Goal: Task Accomplishment & Management: Manage account settings

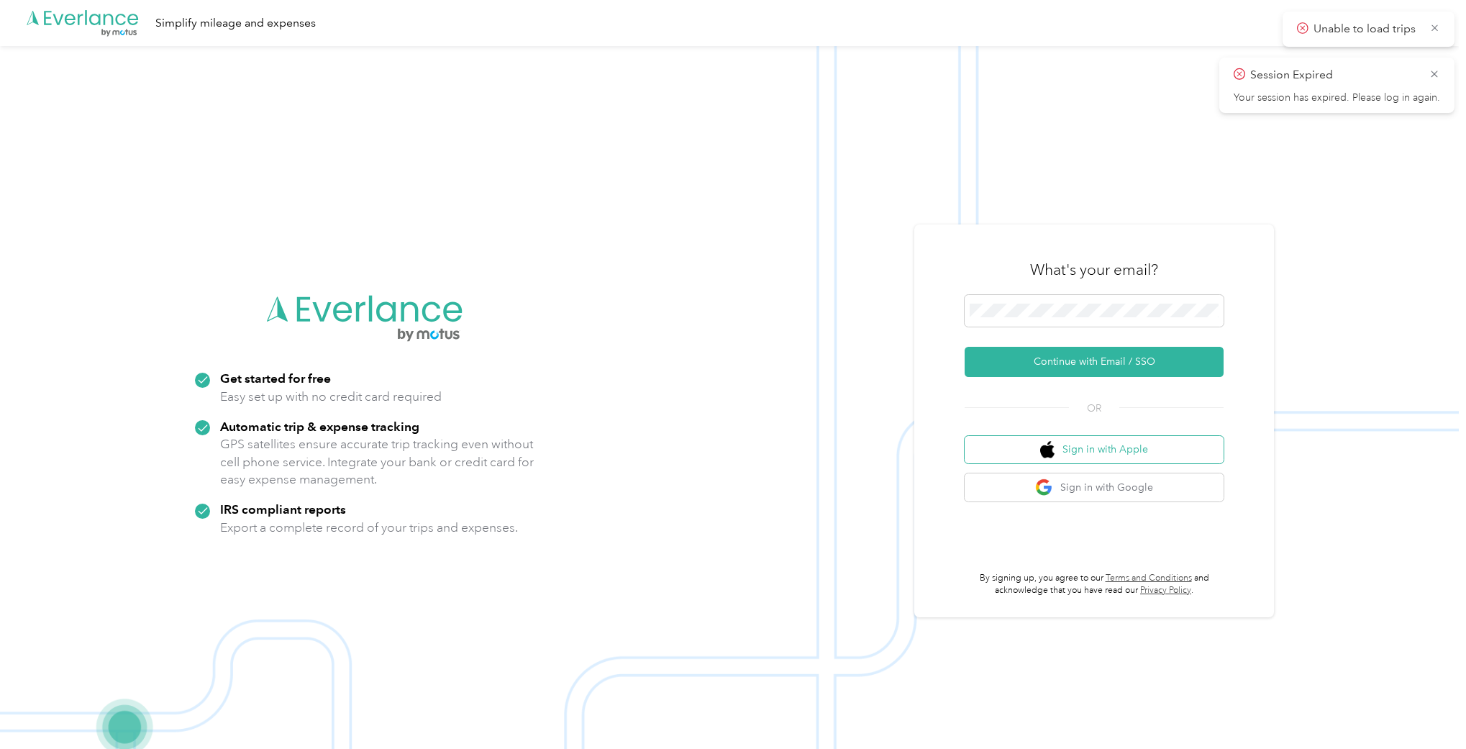
click at [1102, 455] on button "Sign in with Apple" at bounding box center [1094, 450] width 259 height 28
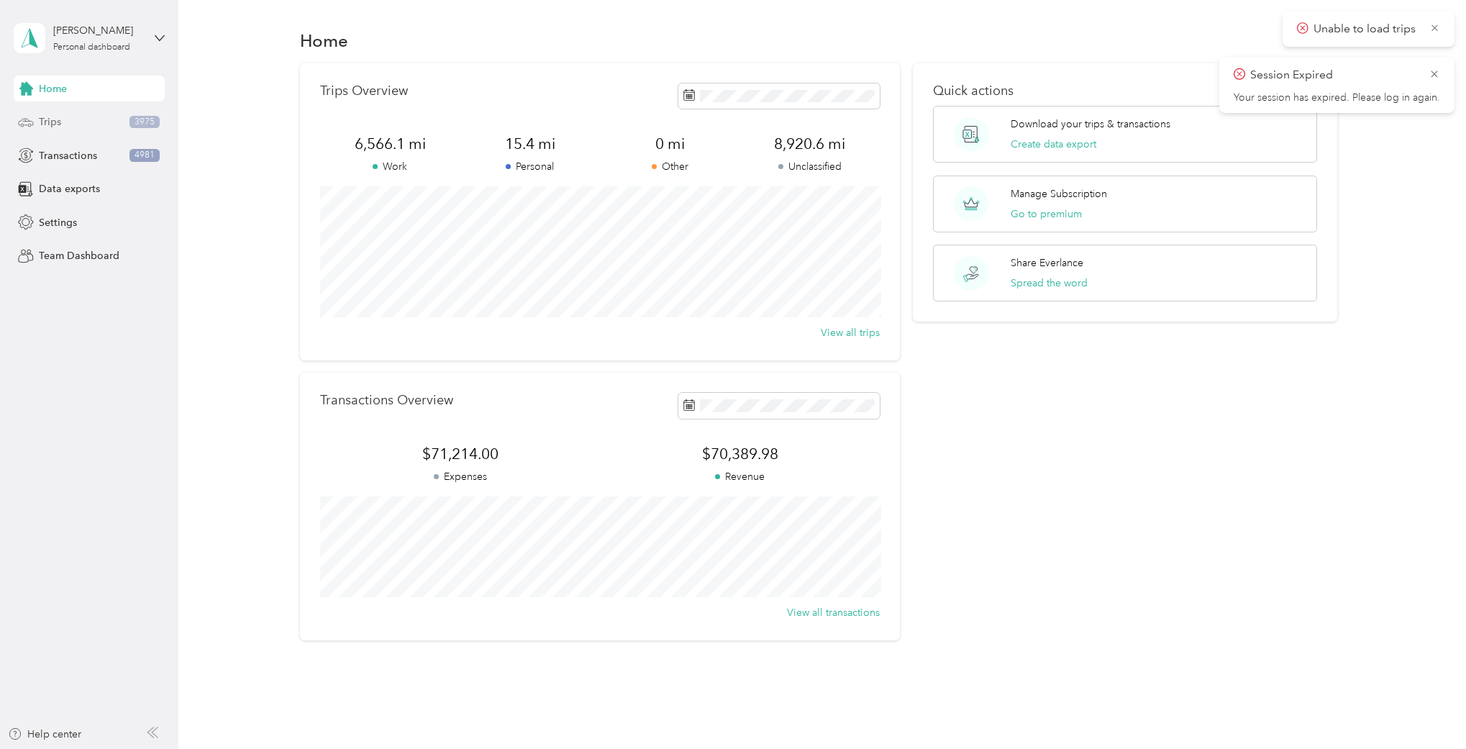
click at [130, 124] on span "3975" at bounding box center [144, 122] width 30 height 13
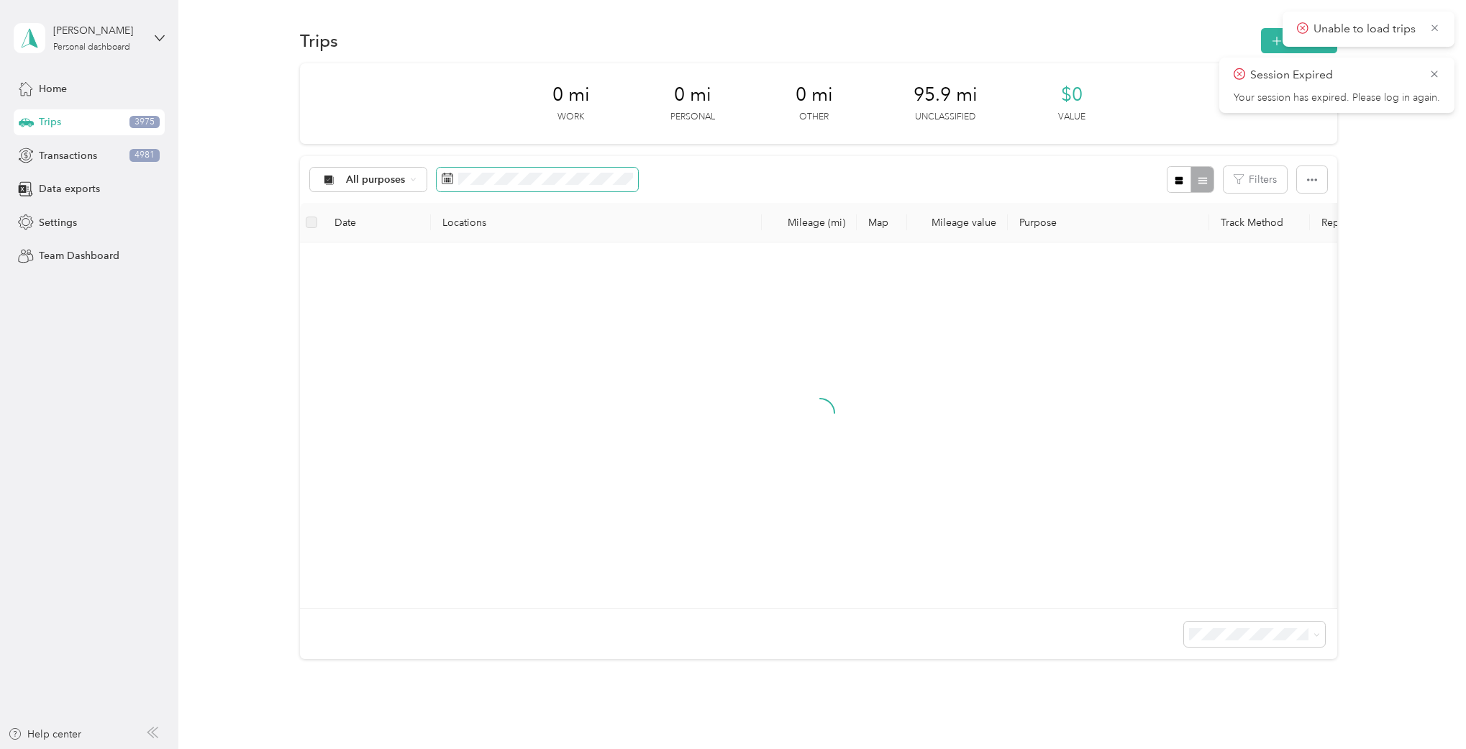
click at [512, 185] on span at bounding box center [537, 180] width 201 height 24
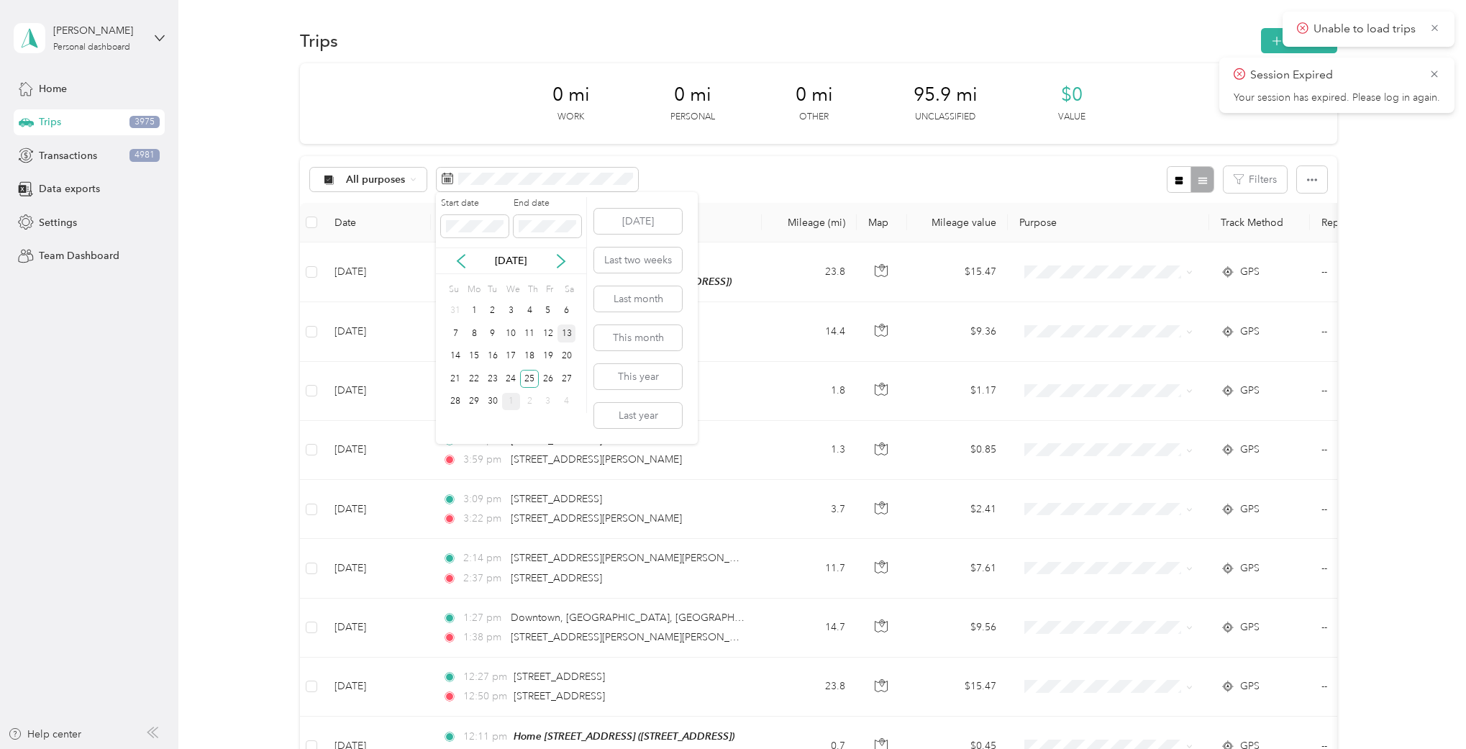
click at [569, 340] on div "13" at bounding box center [567, 333] width 19 height 18
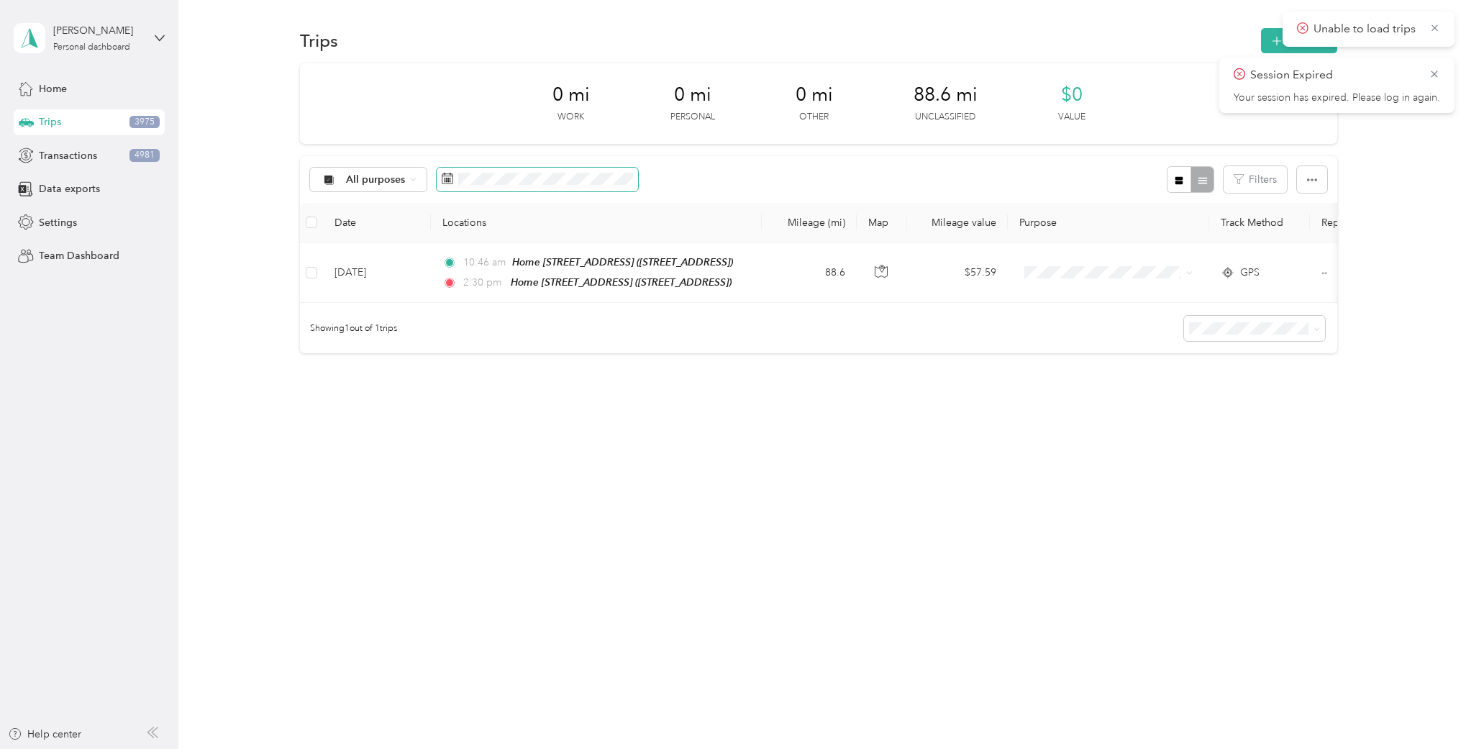
click at [488, 168] on span at bounding box center [537, 180] width 201 height 24
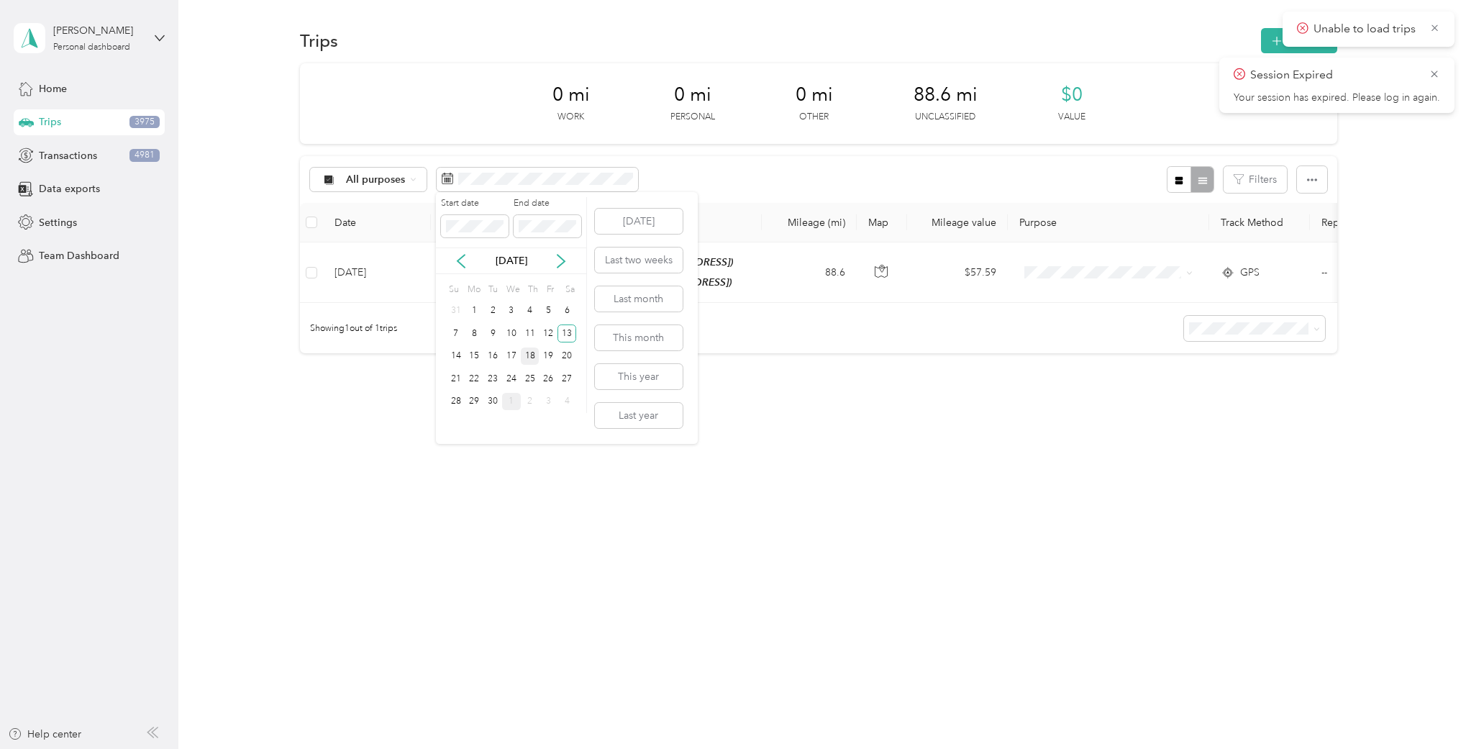
click at [534, 355] on div "18" at bounding box center [530, 356] width 19 height 18
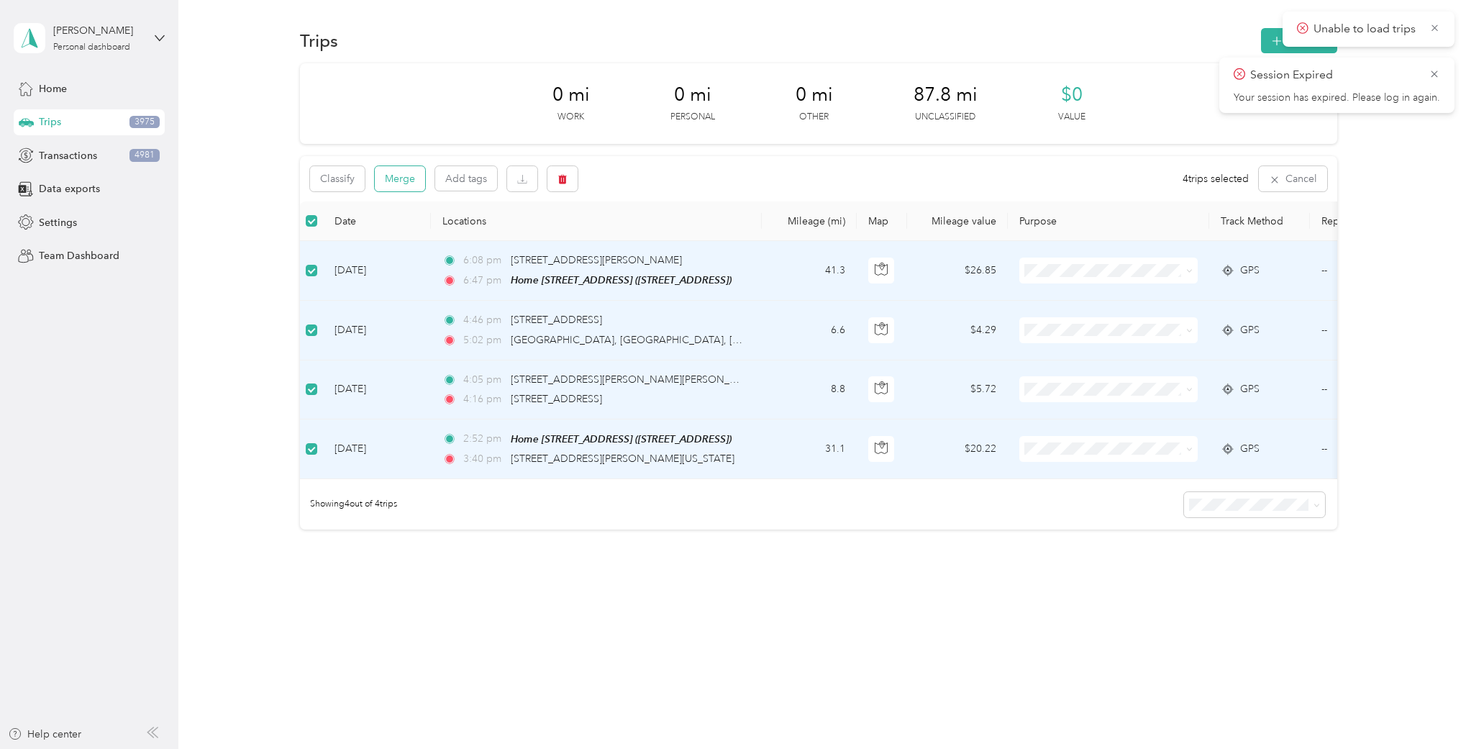
click at [401, 177] on button "Merge" at bounding box center [400, 178] width 50 height 25
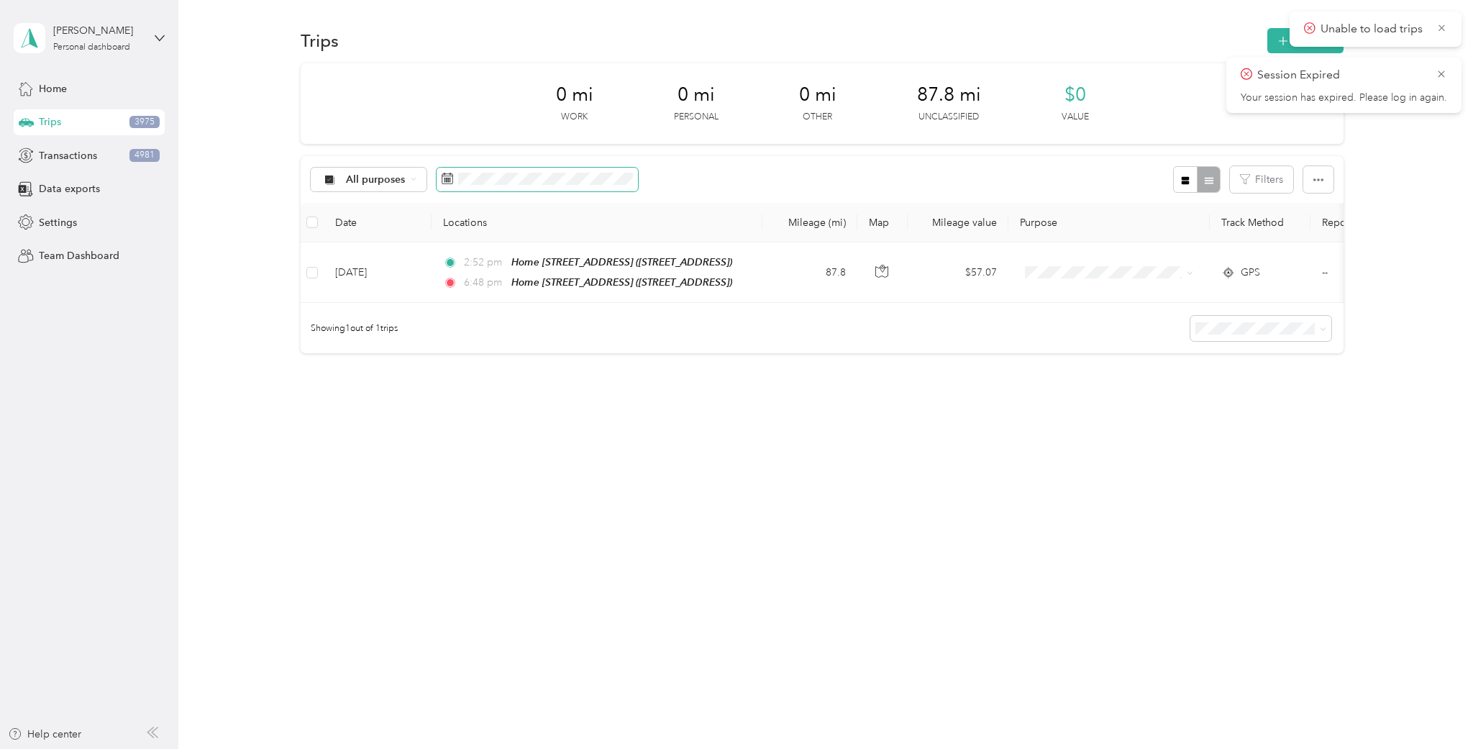
click at [506, 190] on span at bounding box center [537, 180] width 201 height 24
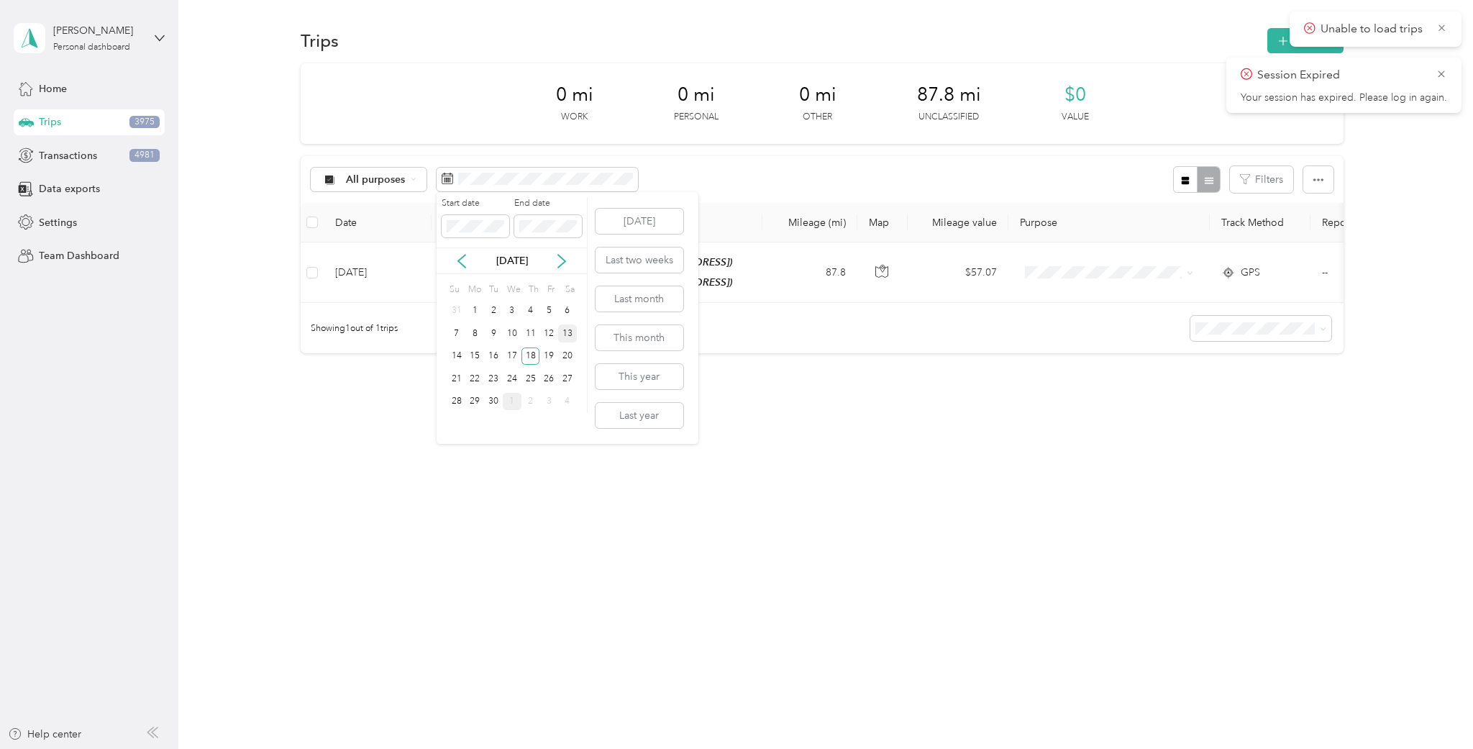
click at [564, 338] on div "13" at bounding box center [567, 333] width 19 height 18
